Goal: Navigation & Orientation: Find specific page/section

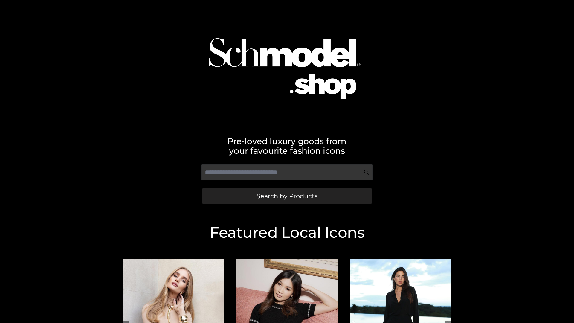
click at [287, 196] on span "Search by Products" at bounding box center [287, 196] width 61 height 6
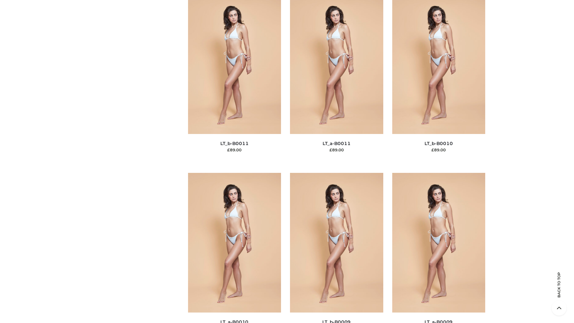
scroll to position [2686, 0]
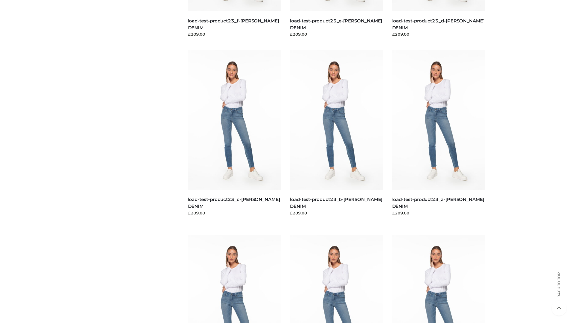
scroll to position [525, 0]
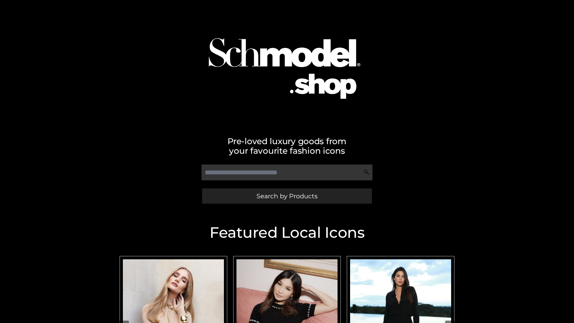
click at [287, 196] on span "Search by Products" at bounding box center [287, 196] width 61 height 6
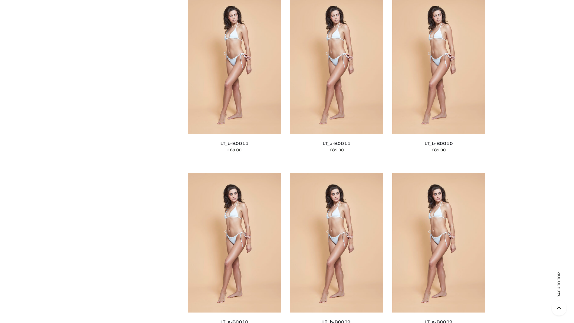
scroll to position [2686, 0]
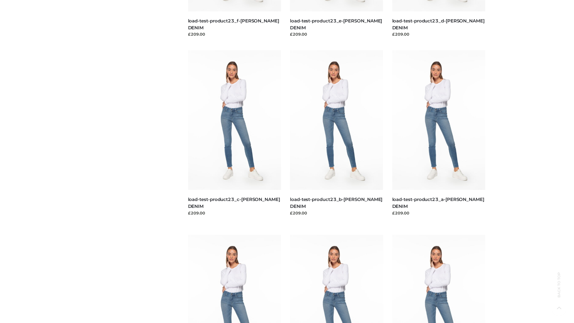
scroll to position [525, 0]
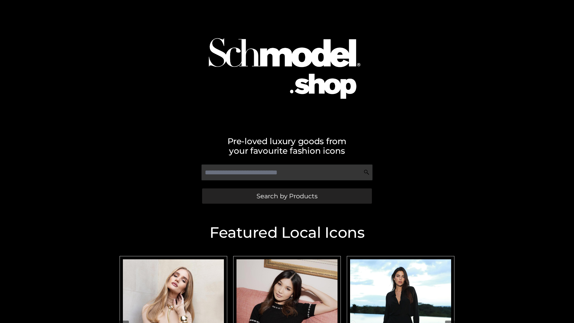
click at [287, 196] on span "Search by Products" at bounding box center [287, 196] width 61 height 6
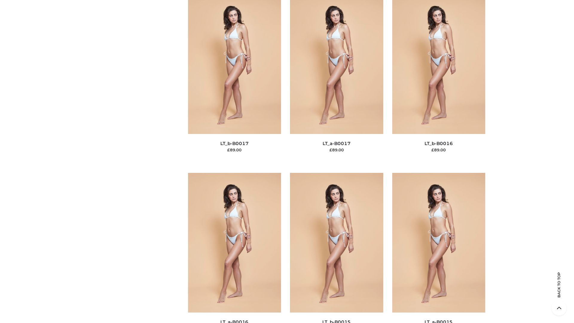
scroll to position [1966, 0]
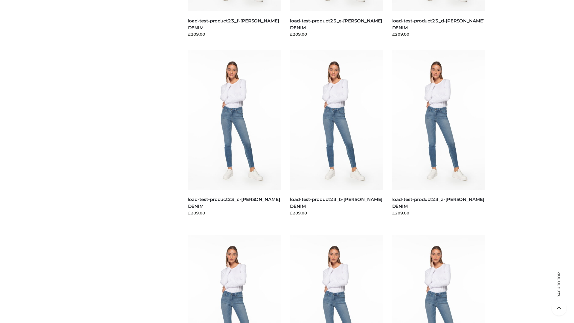
scroll to position [525, 0]
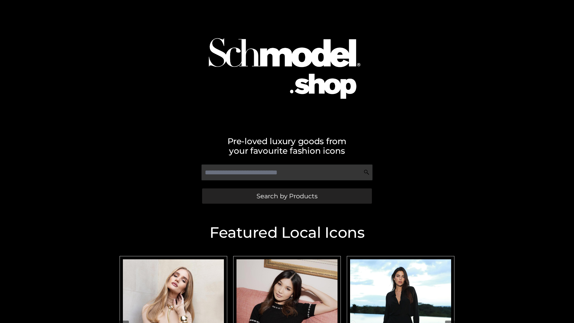
click at [287, 196] on span "Search by Products" at bounding box center [287, 196] width 61 height 6
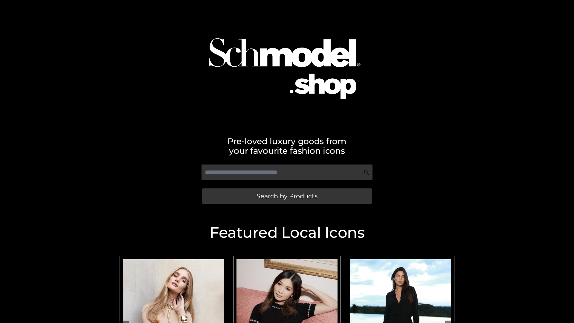
click at [287, 196] on span "Search by Products" at bounding box center [287, 196] width 61 height 6
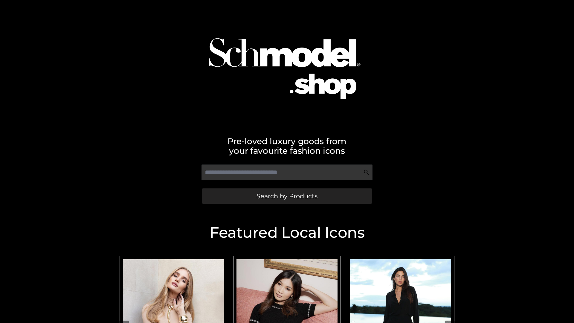
click at [287, 196] on span "Search by Products" at bounding box center [287, 196] width 61 height 6
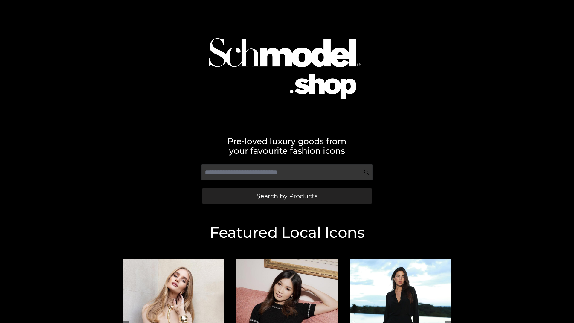
click at [287, 196] on span "Search by Products" at bounding box center [287, 196] width 61 height 6
